Goal: Task Accomplishment & Management: Manage account settings

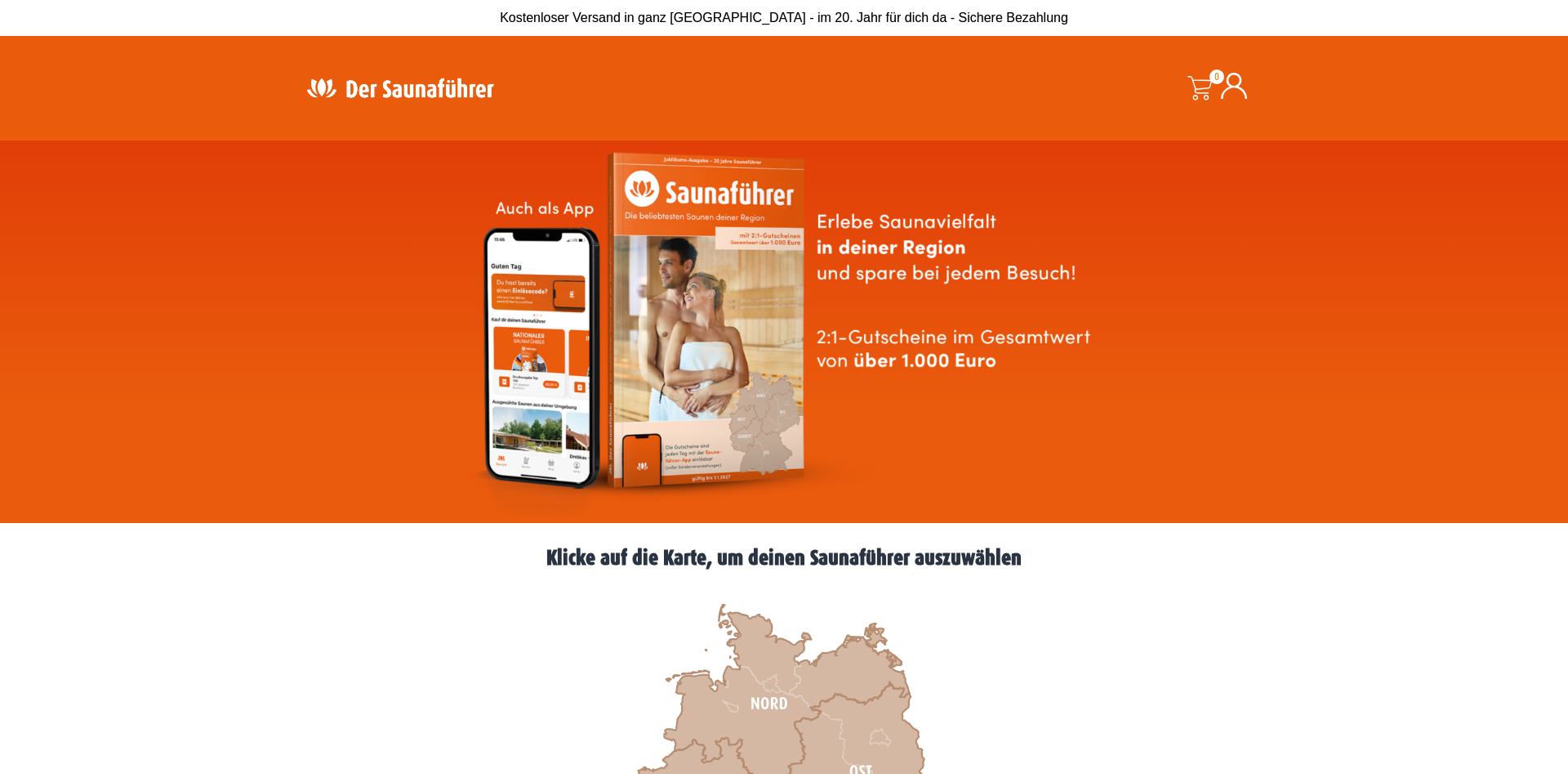
click at [1243, 87] on icon at bounding box center [1234, 86] width 26 height 26
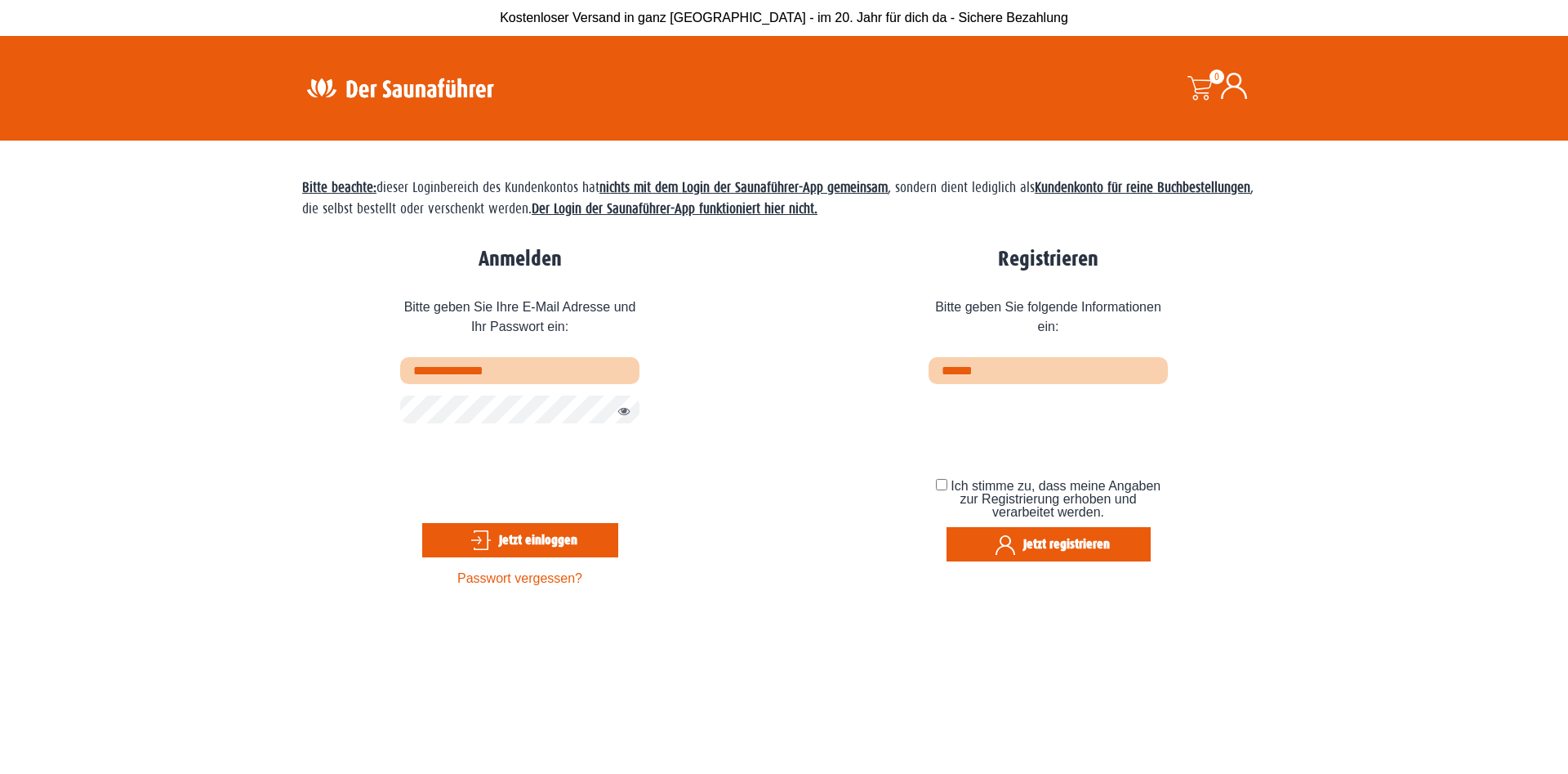
click at [625, 408] on button "Passwort anzeigen" at bounding box center [620, 411] width 21 height 20
click at [584, 541] on button "Jetzt einloggen" at bounding box center [521, 539] width 196 height 34
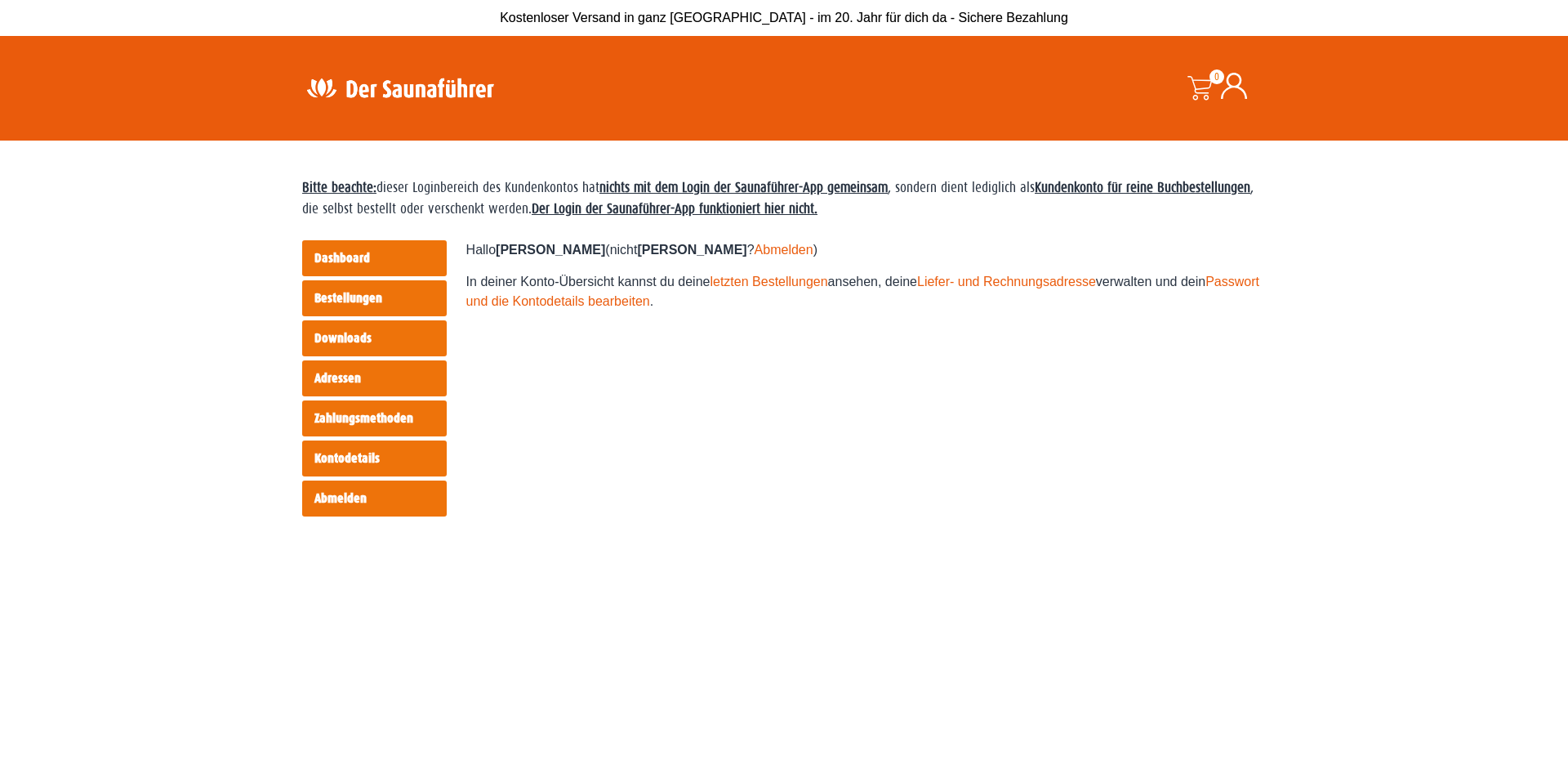
click at [762, 282] on link "letzten Bestellungen" at bounding box center [768, 282] width 117 height 14
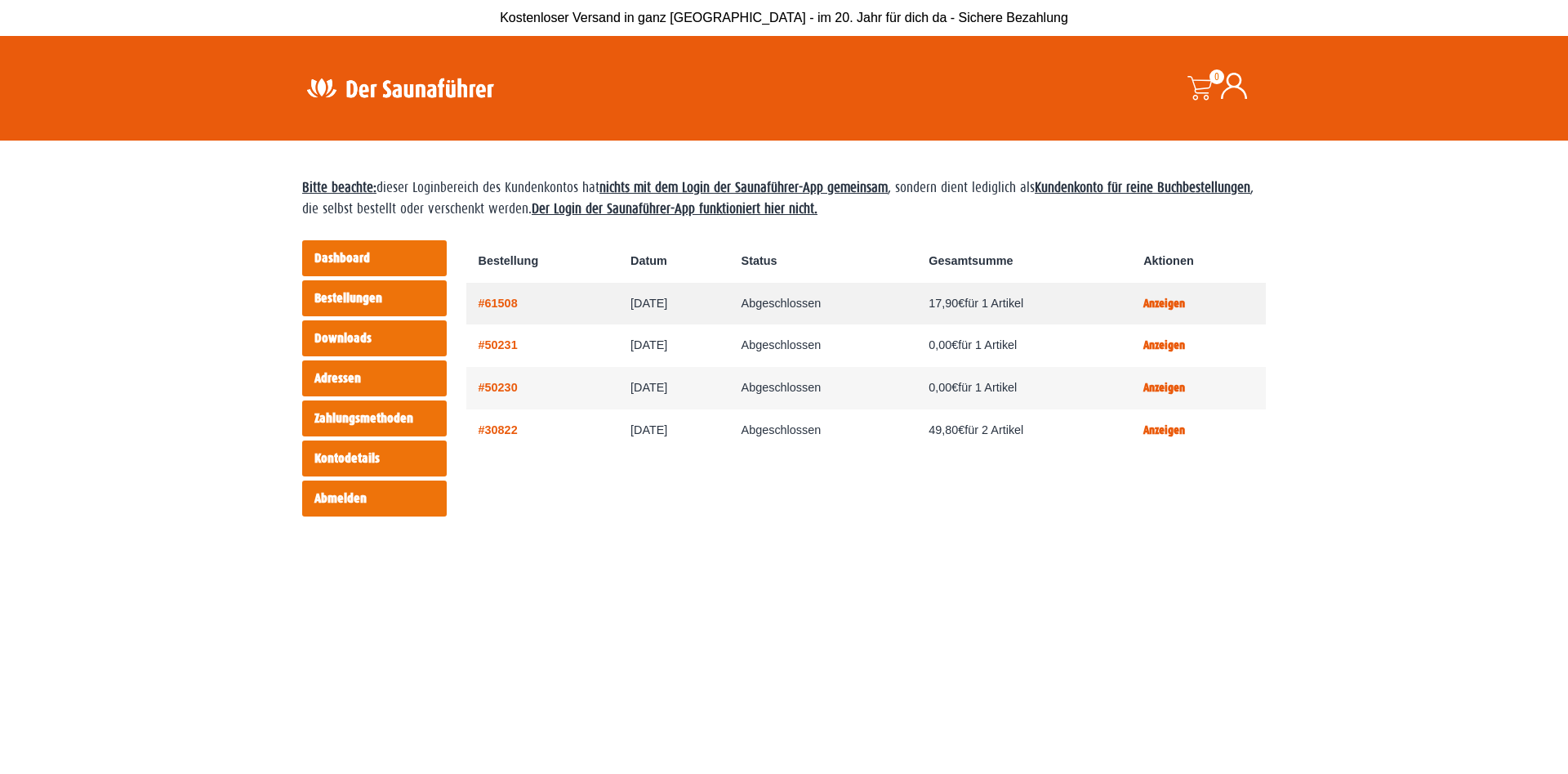
click at [1186, 302] on link "Anzeigen" at bounding box center [1165, 304] width 42 height 14
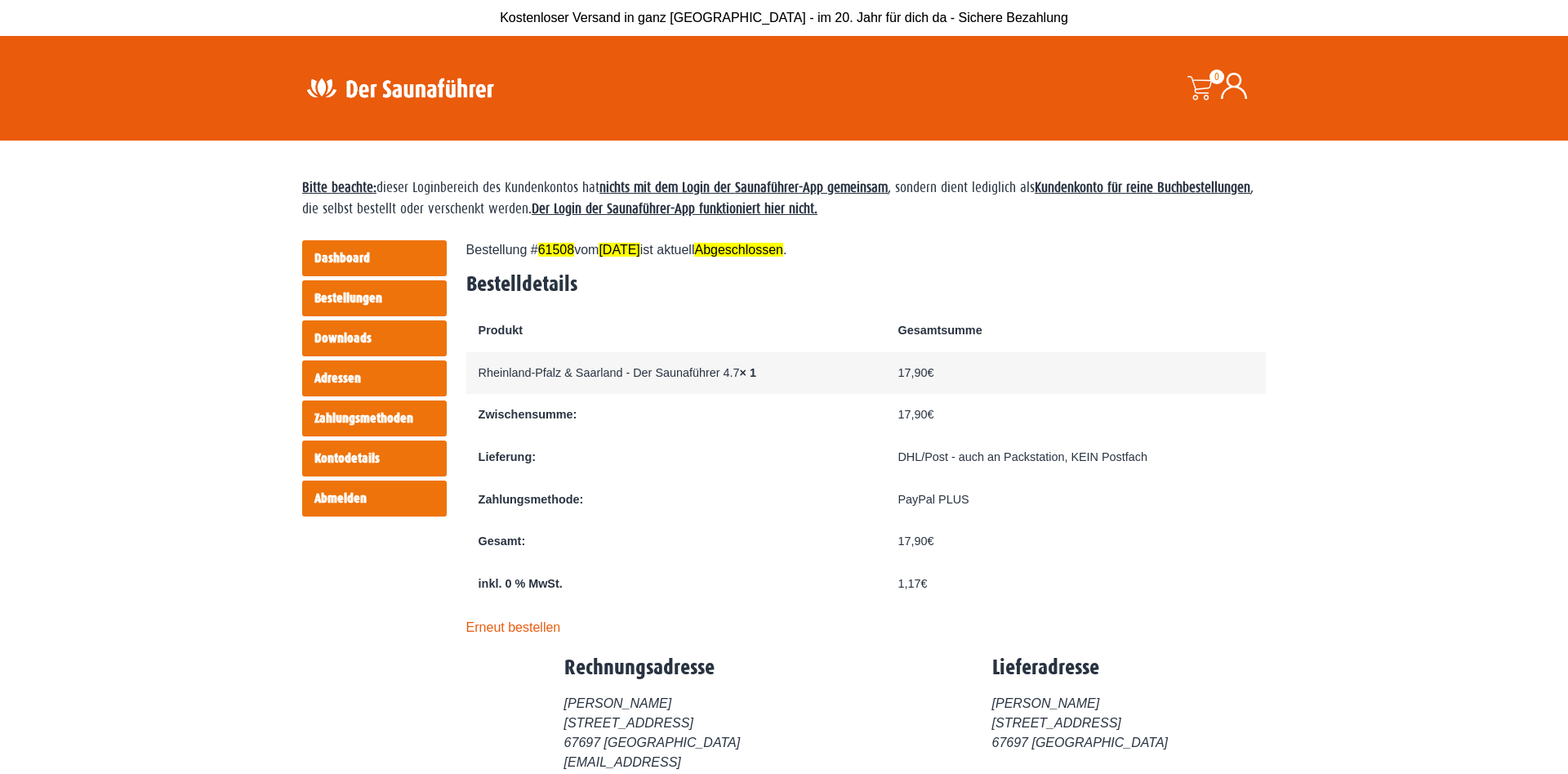
click at [384, 494] on link "Abmelden" at bounding box center [375, 498] width 144 height 36
